Goal: Task Accomplishment & Management: Manage account settings

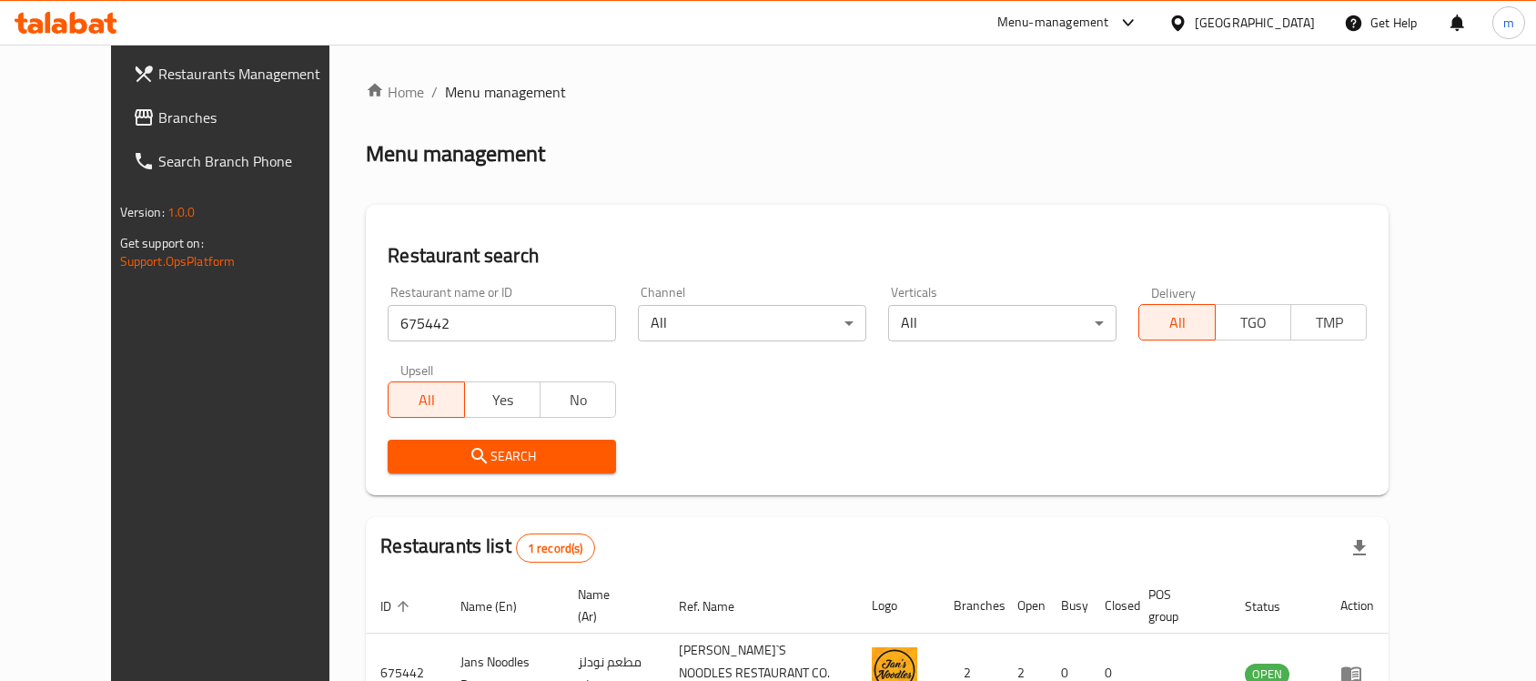
scroll to position [96, 0]
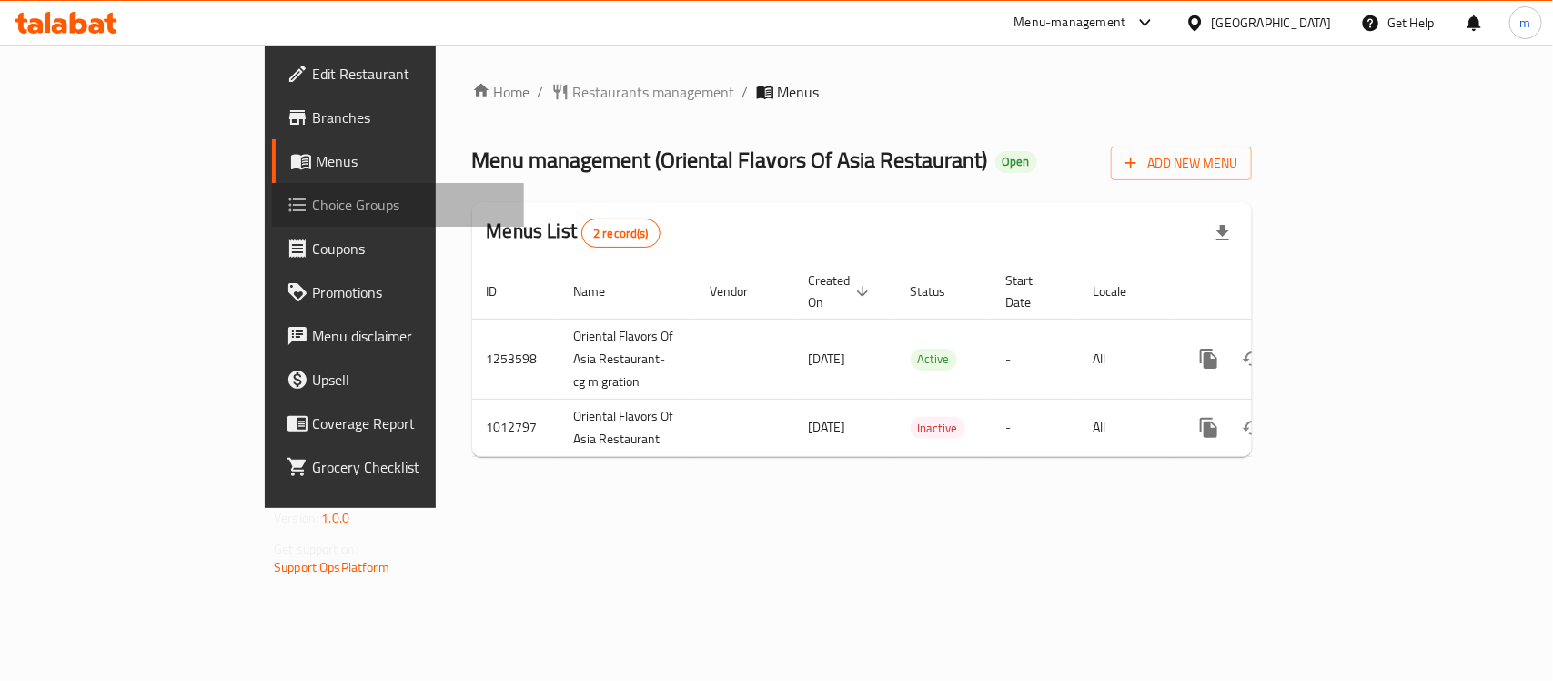
click at [312, 205] on span "Choice Groups" at bounding box center [410, 205] width 197 height 22
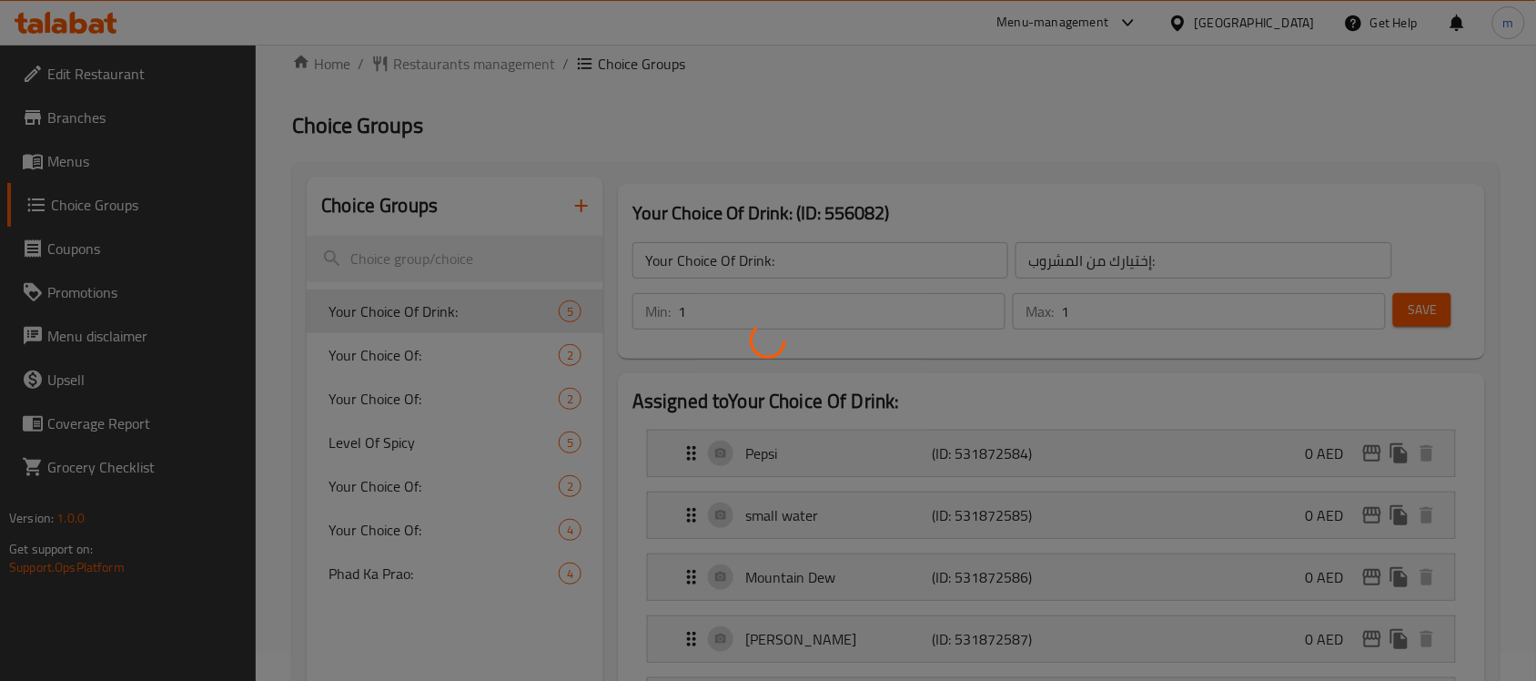
scroll to position [114, 0]
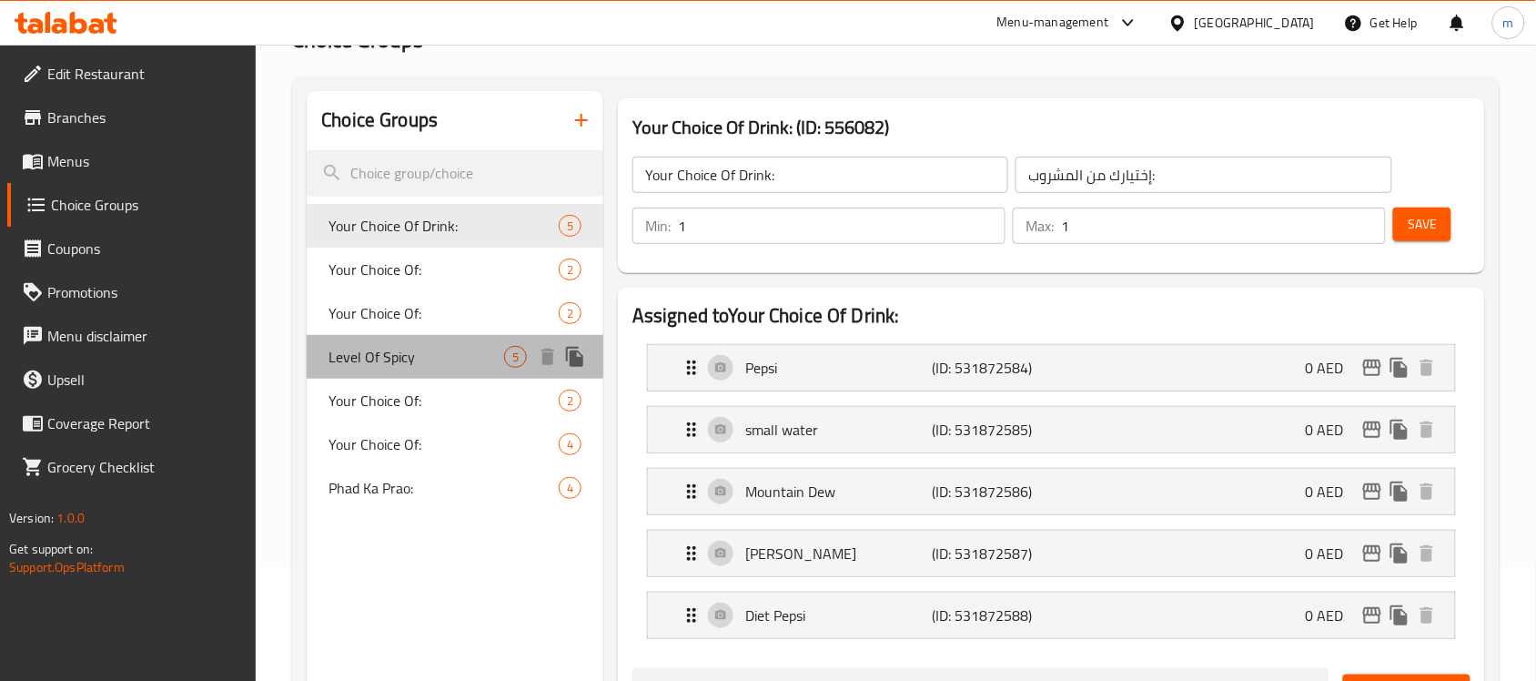
click at [397, 365] on span "Level Of Spicy" at bounding box center [416, 357] width 176 height 22
type input "Level Of Spicy"
type input "مستوى حارة"
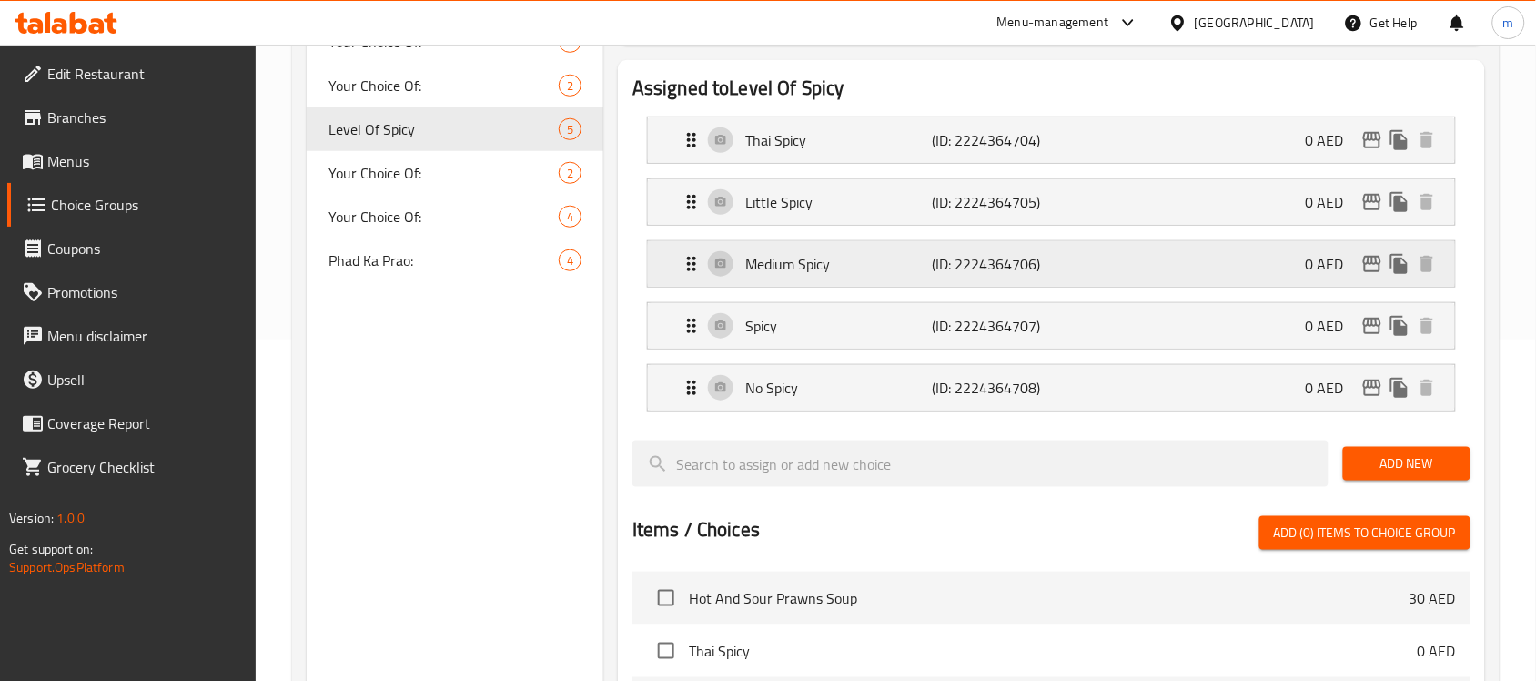
scroll to position [227, 0]
